Goal: Find specific page/section: Find specific page/section

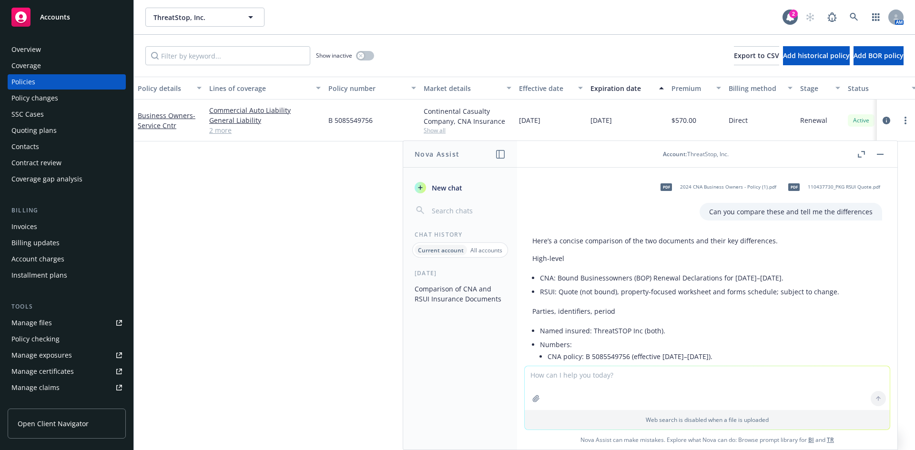
scroll to position [0, 158]
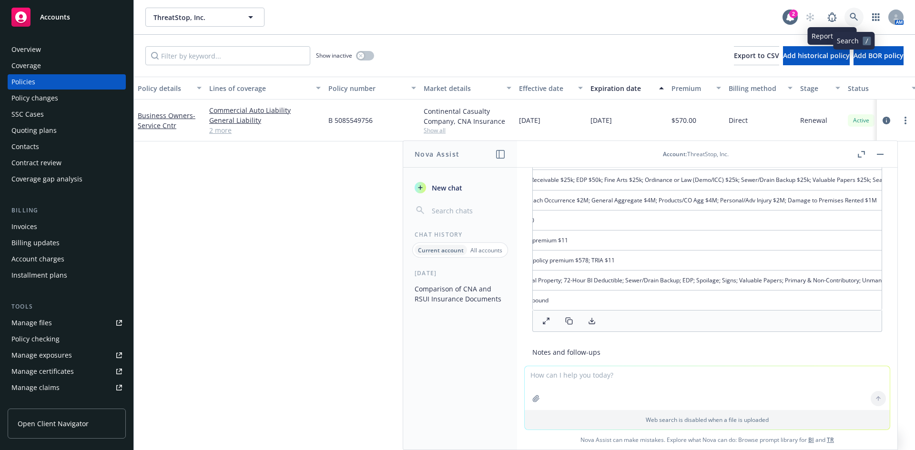
click at [858, 15] on link at bounding box center [854, 17] width 19 height 19
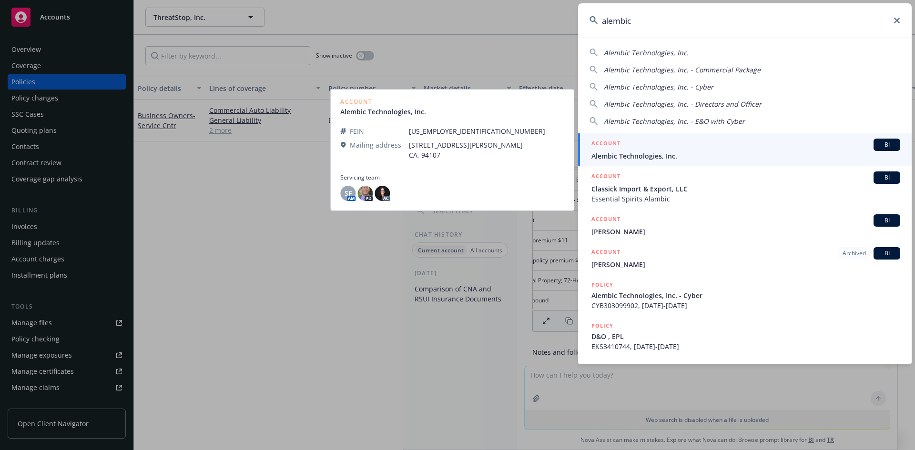
type input "alembic"
click at [601, 141] on h5 "ACCOUNT" at bounding box center [606, 144] width 29 height 11
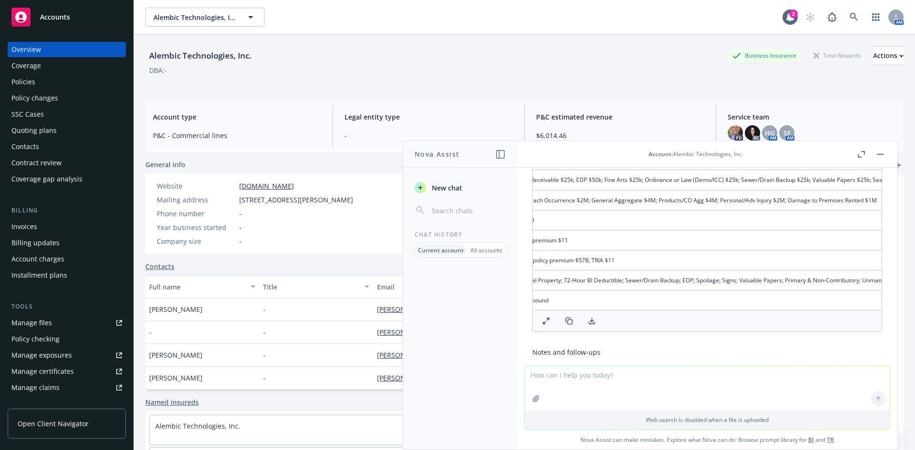
click at [51, 82] on div "Policies" at bounding box center [66, 81] width 111 height 15
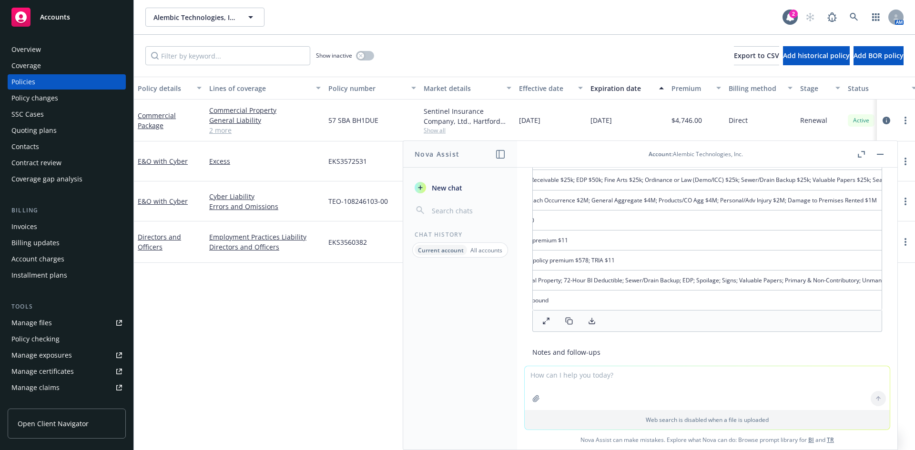
click at [883, 152] on button "button" at bounding box center [880, 154] width 11 height 11
